Goal: Information Seeking & Learning: Learn about a topic

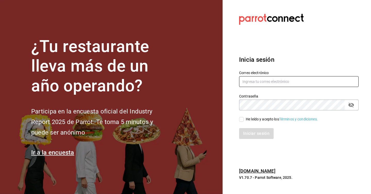
click at [253, 81] on input "text" at bounding box center [298, 81] width 119 height 11
click at [256, 86] on input "text" at bounding box center [298, 81] width 119 height 11
type input "[EMAIL_ADDRESS][DOMAIN_NAME]"
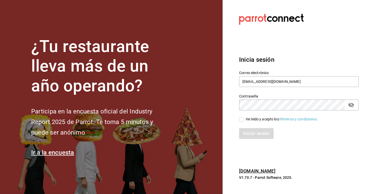
click at [244, 120] on span "He leído y acepto los Términos y condiciones." at bounding box center [281, 119] width 74 height 5
click at [244, 120] on input "He leído y acepto los Términos y condiciones." at bounding box center [241, 119] width 5 height 5
checkbox input "true"
click at [254, 134] on button "Iniciar sesión" at bounding box center [256, 133] width 35 height 11
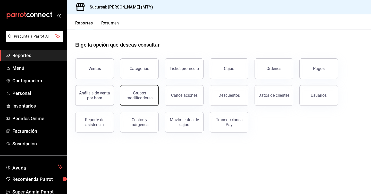
click at [134, 97] on div "Grupos modificadores" at bounding box center [139, 96] width 32 height 10
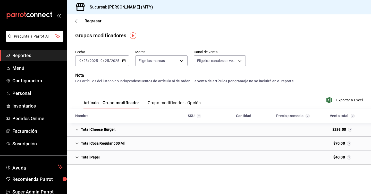
click at [77, 130] on icon "Cell" at bounding box center [77, 130] width 4 height 4
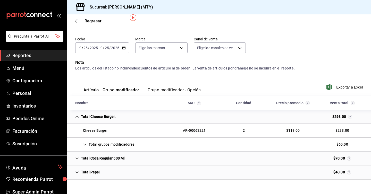
scroll to position [23, 0]
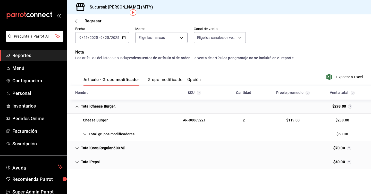
click at [75, 147] on div "Total Coca Regular 500 Ml" at bounding box center [100, 148] width 58 height 10
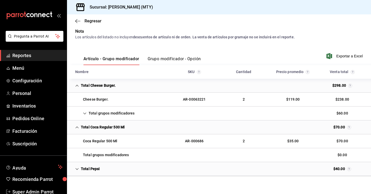
scroll to position [51, 0]
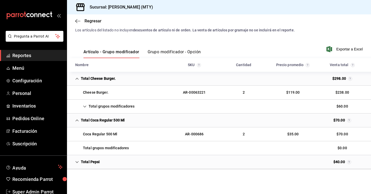
click at [82, 107] on div "Total grupos modificadores" at bounding box center [104, 107] width 67 height 10
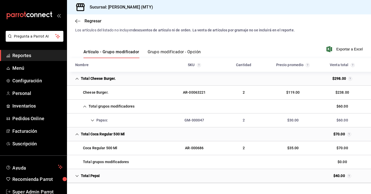
click at [82, 107] on div "Total grupos modificadores" at bounding box center [104, 107] width 67 height 10
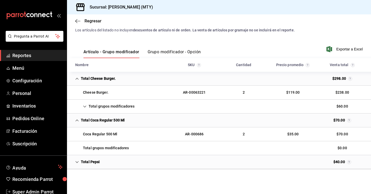
click at [78, 159] on div "Total Pepsi" at bounding box center [87, 162] width 33 height 10
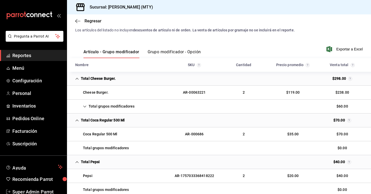
click at [77, 161] on icon "Cell" at bounding box center [77, 162] width 4 height 4
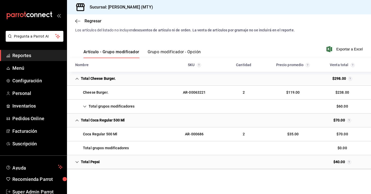
click at [78, 122] on icon "Cell" at bounding box center [77, 121] width 4 height 4
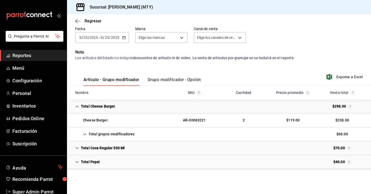
scroll to position [23, 0]
click at [78, 107] on icon "Cell" at bounding box center [77, 107] width 4 height 4
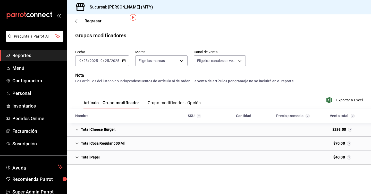
scroll to position [0, 0]
click at [163, 104] on button "Grupo modificador - Opción" at bounding box center [174, 104] width 53 height 9
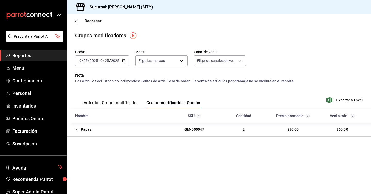
click at [125, 105] on button "Artículo - Grupo modificador" at bounding box center [110, 104] width 55 height 9
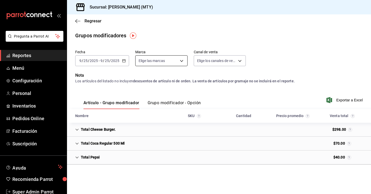
click at [167, 58] on body "Pregunta a Parrot AI Reportes Menú Configuración Personal Inventarios Pedidos O…" at bounding box center [185, 97] width 371 height 194
click at [167, 58] on div at bounding box center [185, 97] width 371 height 194
click at [230, 58] on body "Pregunta a Parrot AI Reportes Menú Configuración Personal Inventarios Pedidos O…" at bounding box center [185, 97] width 371 height 194
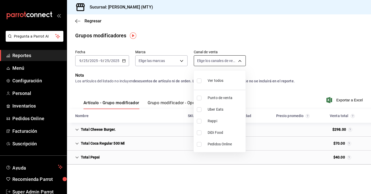
click at [230, 58] on div at bounding box center [185, 97] width 371 height 194
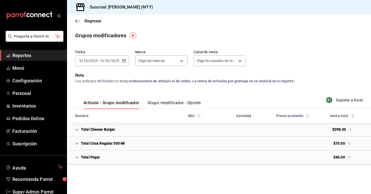
click at [123, 60] on icon "button" at bounding box center [124, 61] width 4 height 4
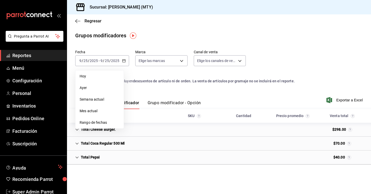
click at [179, 37] on div "Grupos modificadores" at bounding box center [219, 36] width 304 height 8
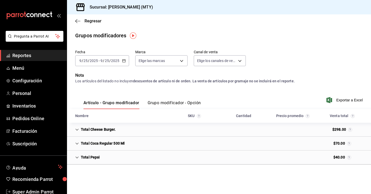
click at [271, 89] on div "Artículo - Grupo modificador Grupo modificador - Opción Exportar a Excel" at bounding box center [218, 98] width 287 height 21
click at [134, 36] on img "button" at bounding box center [133, 35] width 6 height 6
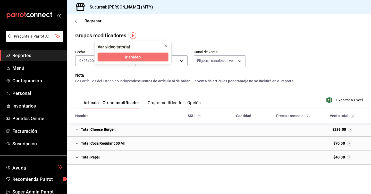
click at [141, 56] on button "Ir a video" at bounding box center [133, 57] width 71 height 8
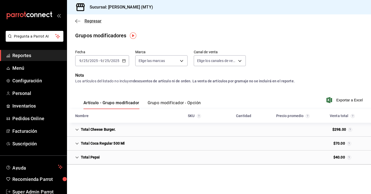
click at [90, 23] on span "Regresar" at bounding box center [92, 21] width 17 height 5
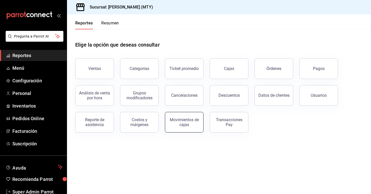
click at [191, 121] on div "Movimientos de cajas" at bounding box center [184, 122] width 32 height 10
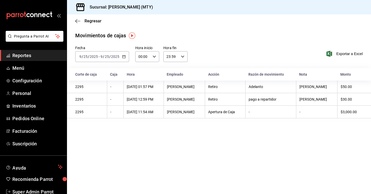
click at [132, 36] on img "button" at bounding box center [132, 35] width 6 height 6
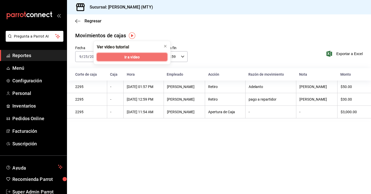
click at [136, 56] on span "Ir a video" at bounding box center [131, 56] width 15 height 5
